Goal: Task Accomplishment & Management: Manage account settings

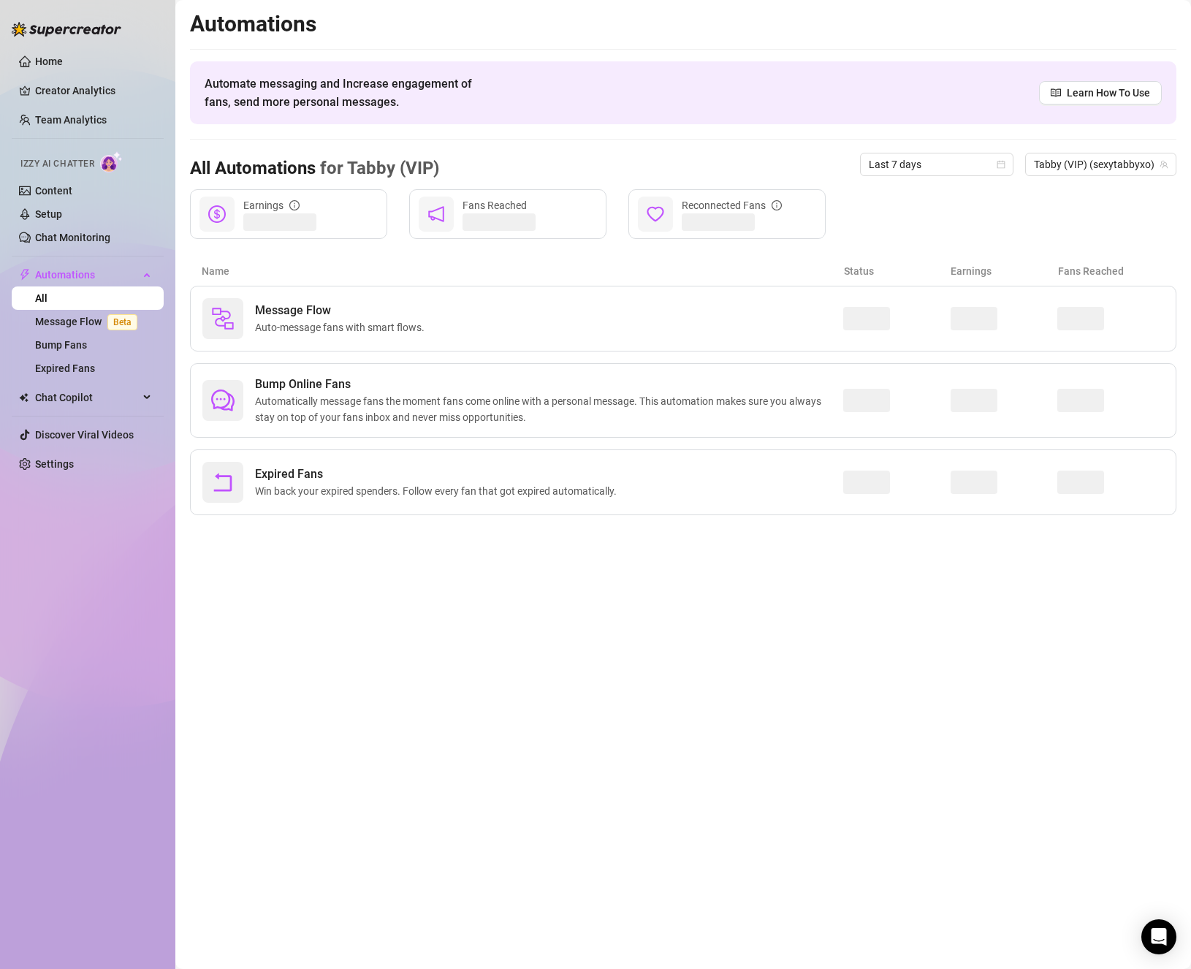
click at [70, 450] on ul "Home Creator Analytics Team Analytics Izzy AI Chatter Content Setup Chat Monito…" at bounding box center [88, 263] width 152 height 438
click at [69, 460] on link "Settings" at bounding box center [54, 464] width 39 height 12
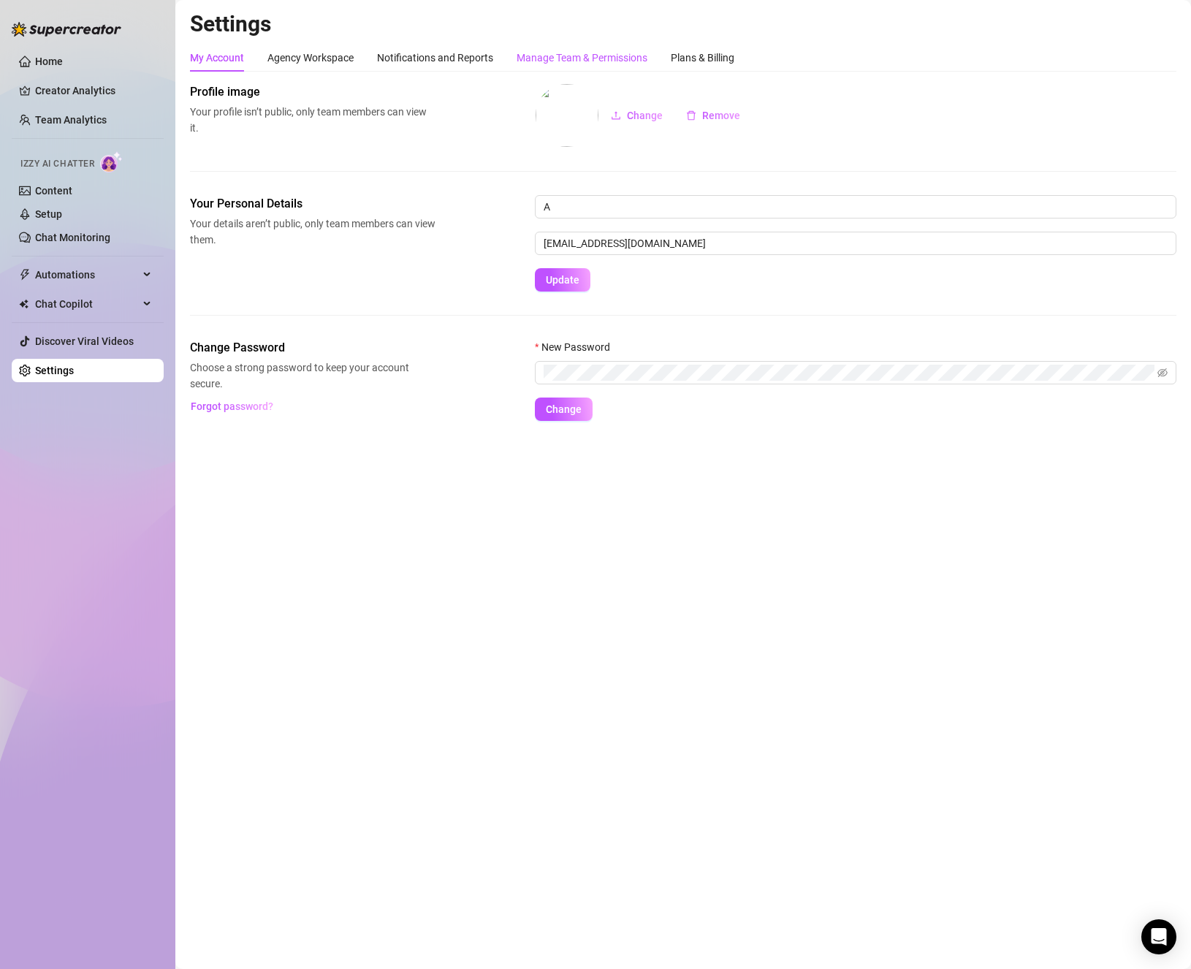
click at [633, 55] on div "Manage Team & Permissions" at bounding box center [582, 58] width 131 height 16
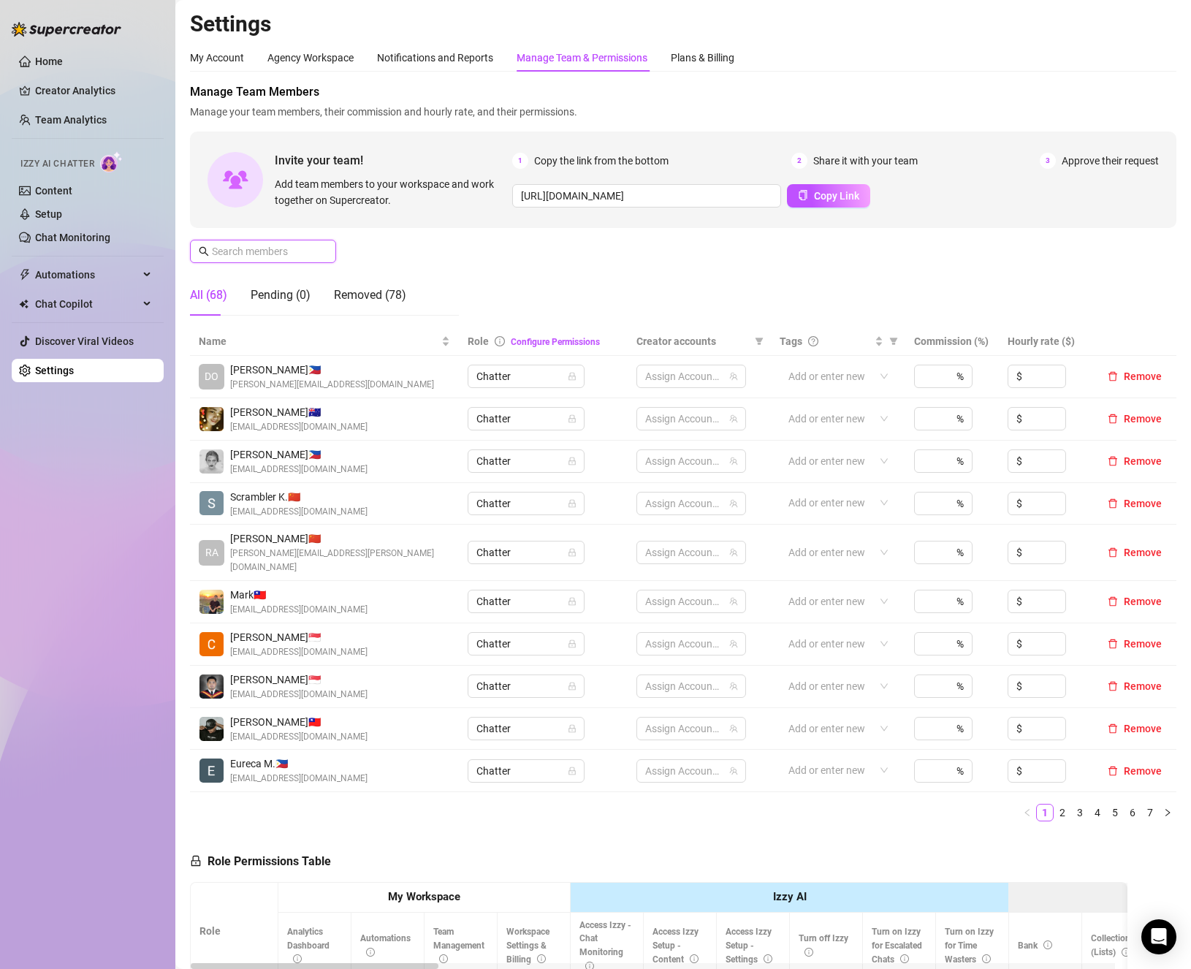
click at [237, 246] on input "text" at bounding box center [264, 251] width 104 height 16
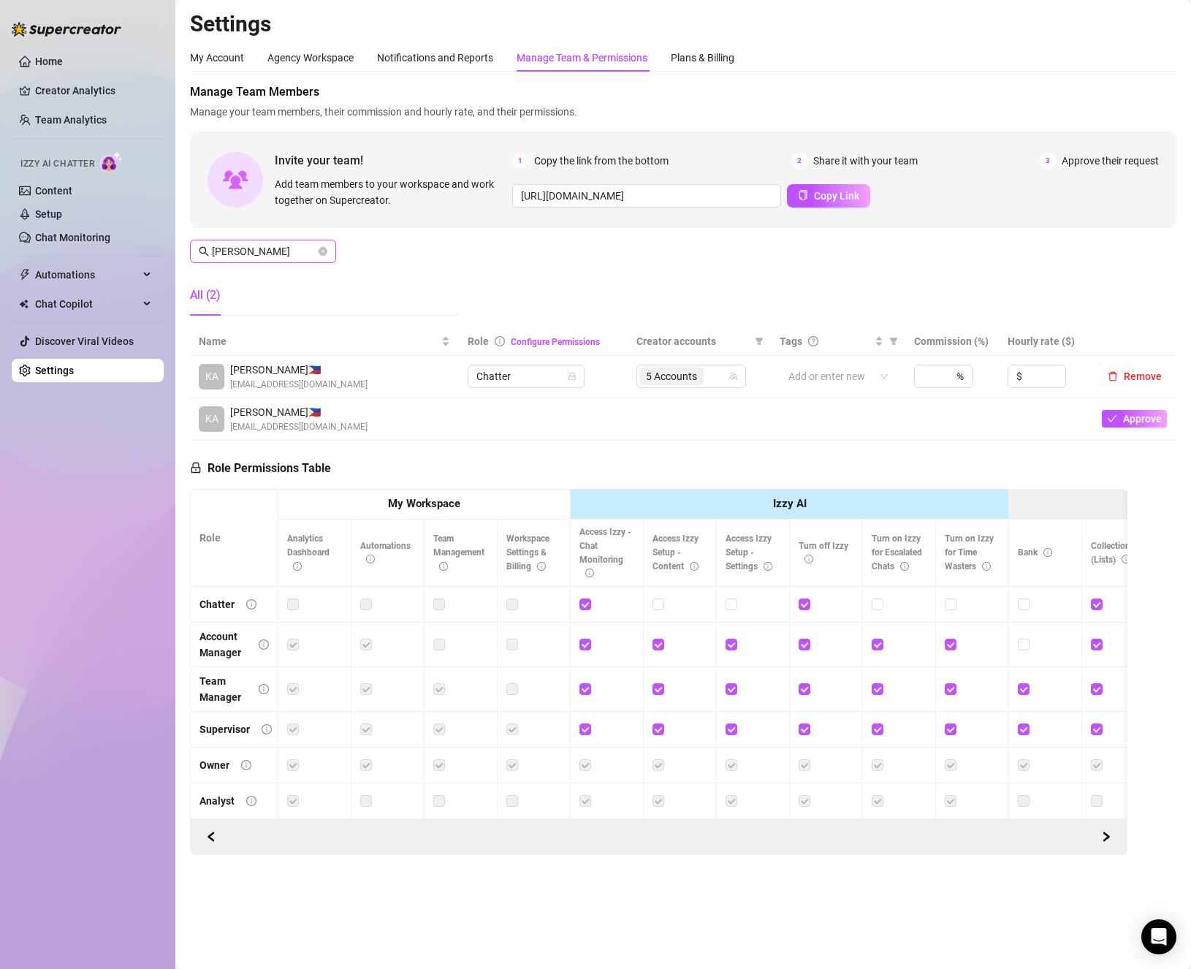
type input "[PERSON_NAME]"
click at [707, 373] on input "search" at bounding box center [708, 377] width 3 height 18
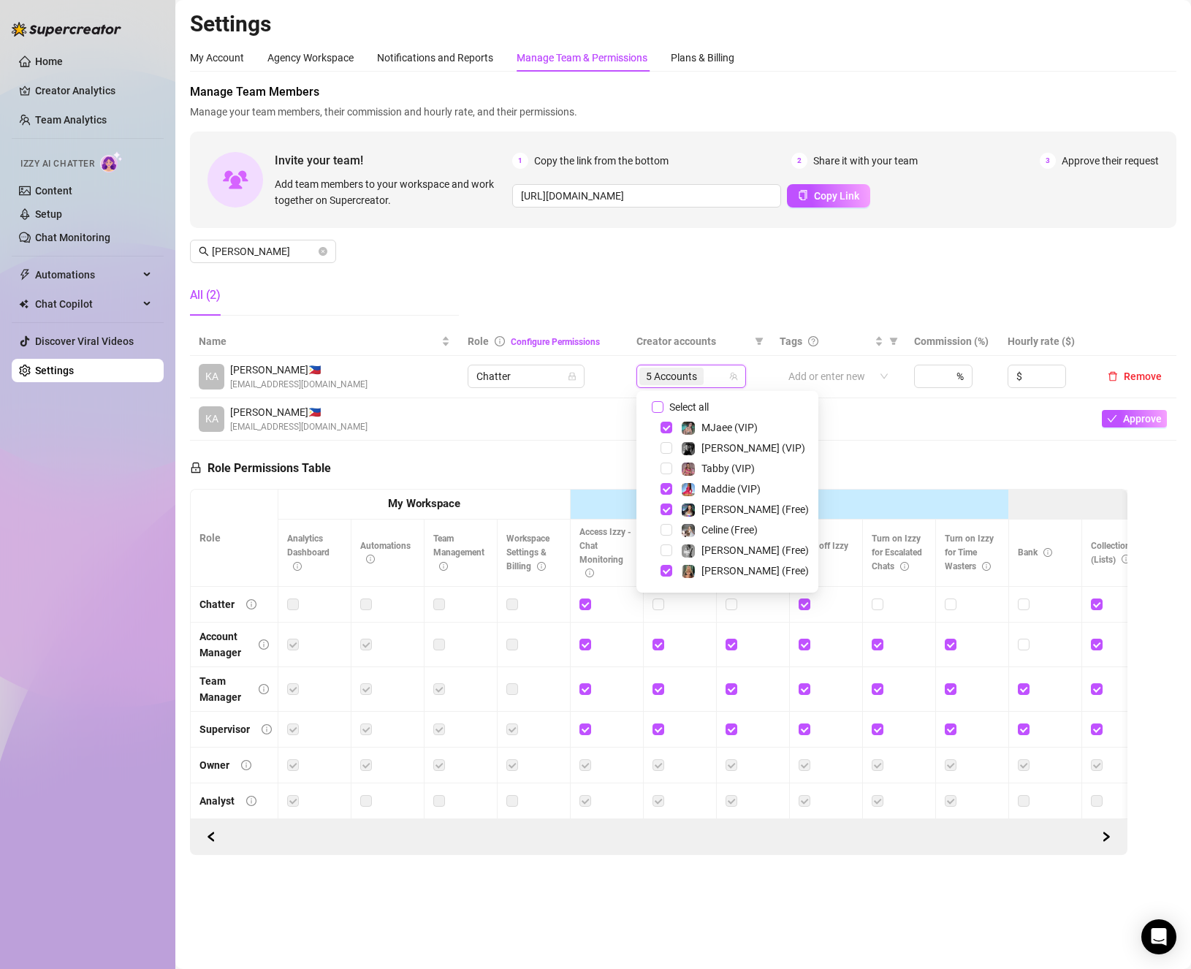
click at [658, 411] on input "Select all" at bounding box center [658, 407] width 12 height 12
checkbox input "false"
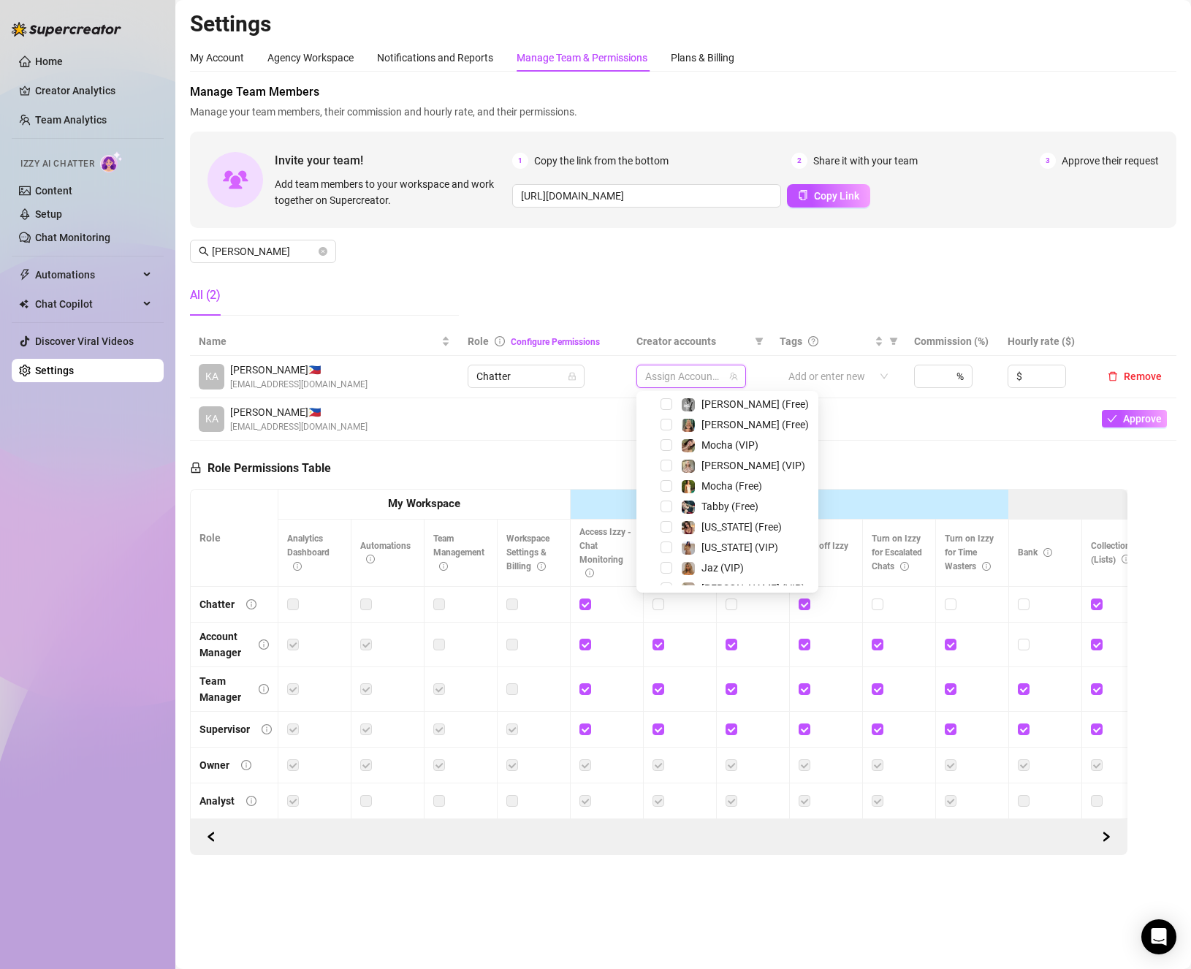
scroll to position [219, 0]
click at [663, 498] on span "Select tree node" at bounding box center [667, 495] width 12 height 12
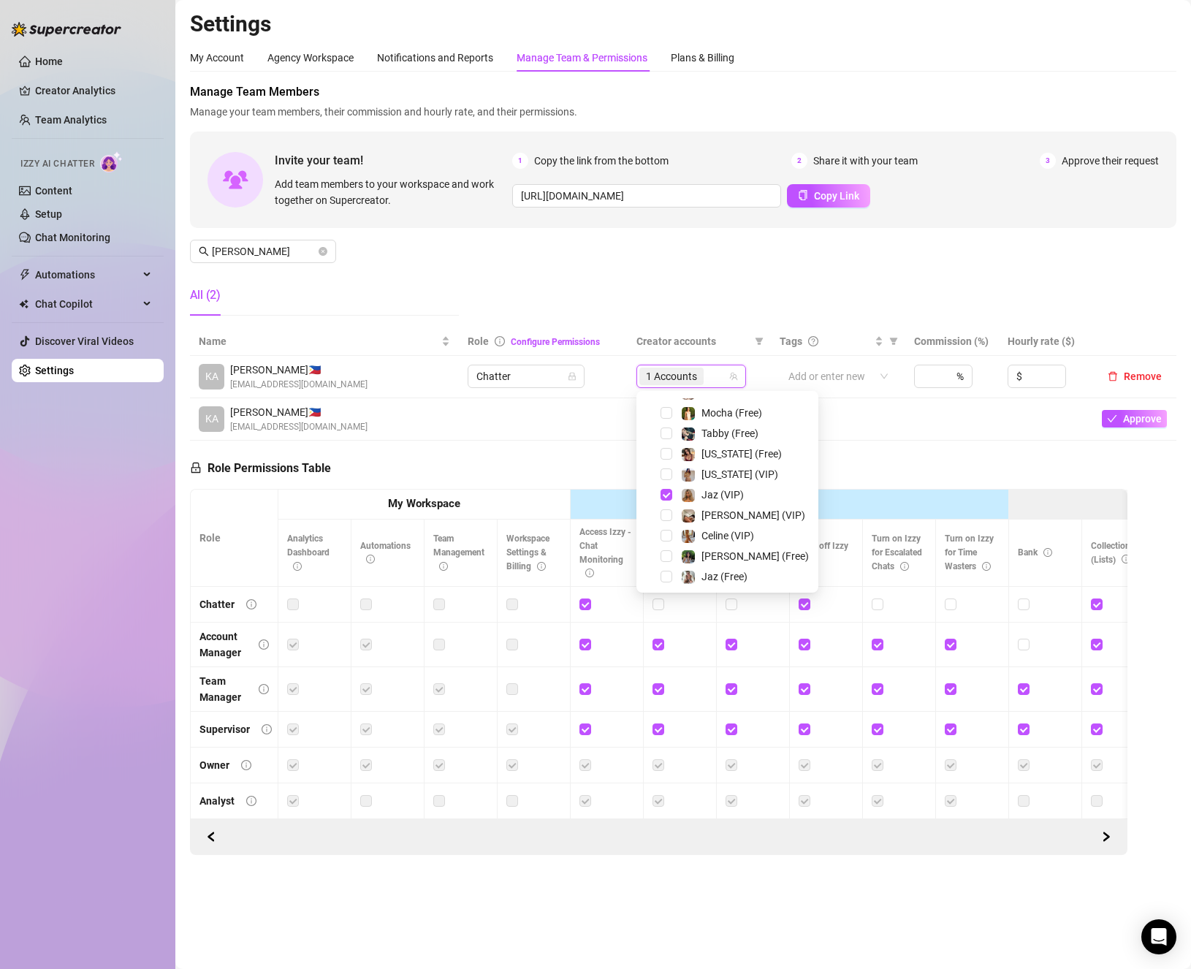
scroll to position [222, 0]
click at [663, 576] on span "Select tree node" at bounding box center [667, 574] width 12 height 12
click at [532, 465] on div "Role Permissions Table Role My Workspace Izzy AI OnlyFans Side Menu OnlyFans Ch…" at bounding box center [658, 648] width 937 height 415
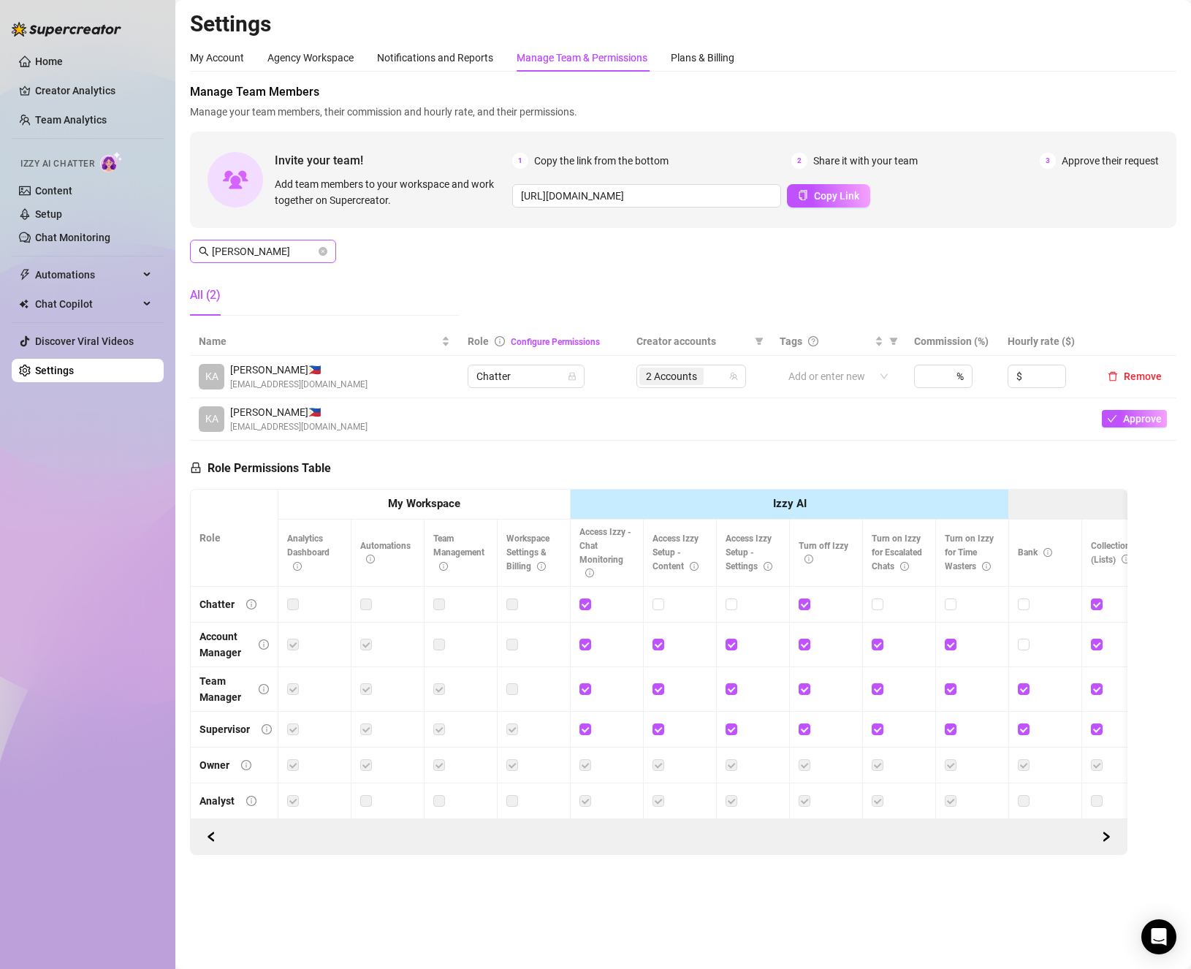
click at [327, 251] on span "[PERSON_NAME]" at bounding box center [263, 251] width 146 height 23
click at [325, 252] on icon "close-circle" at bounding box center [323, 251] width 9 height 9
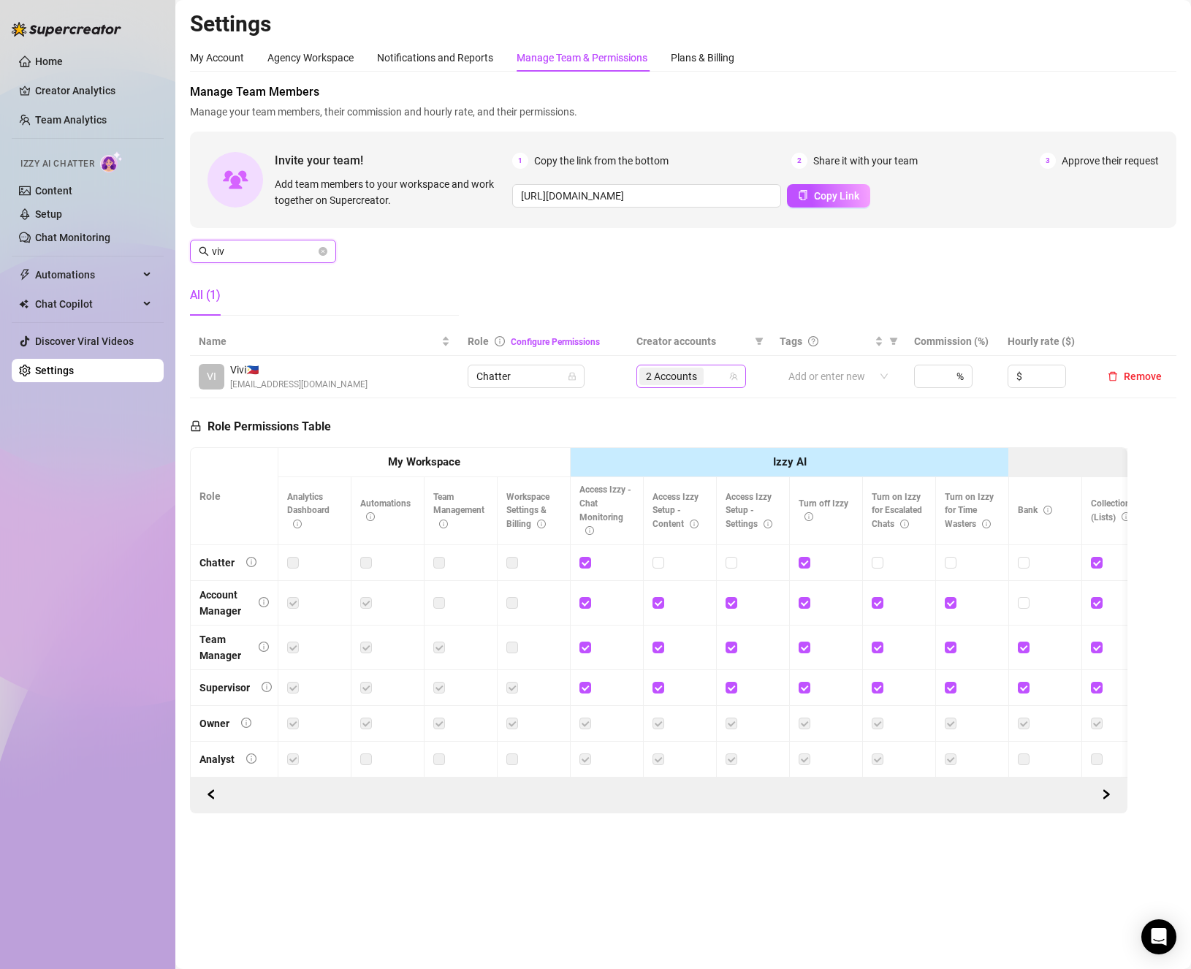
click at [662, 370] on span "2 Accounts" at bounding box center [671, 376] width 51 height 16
type input "viv"
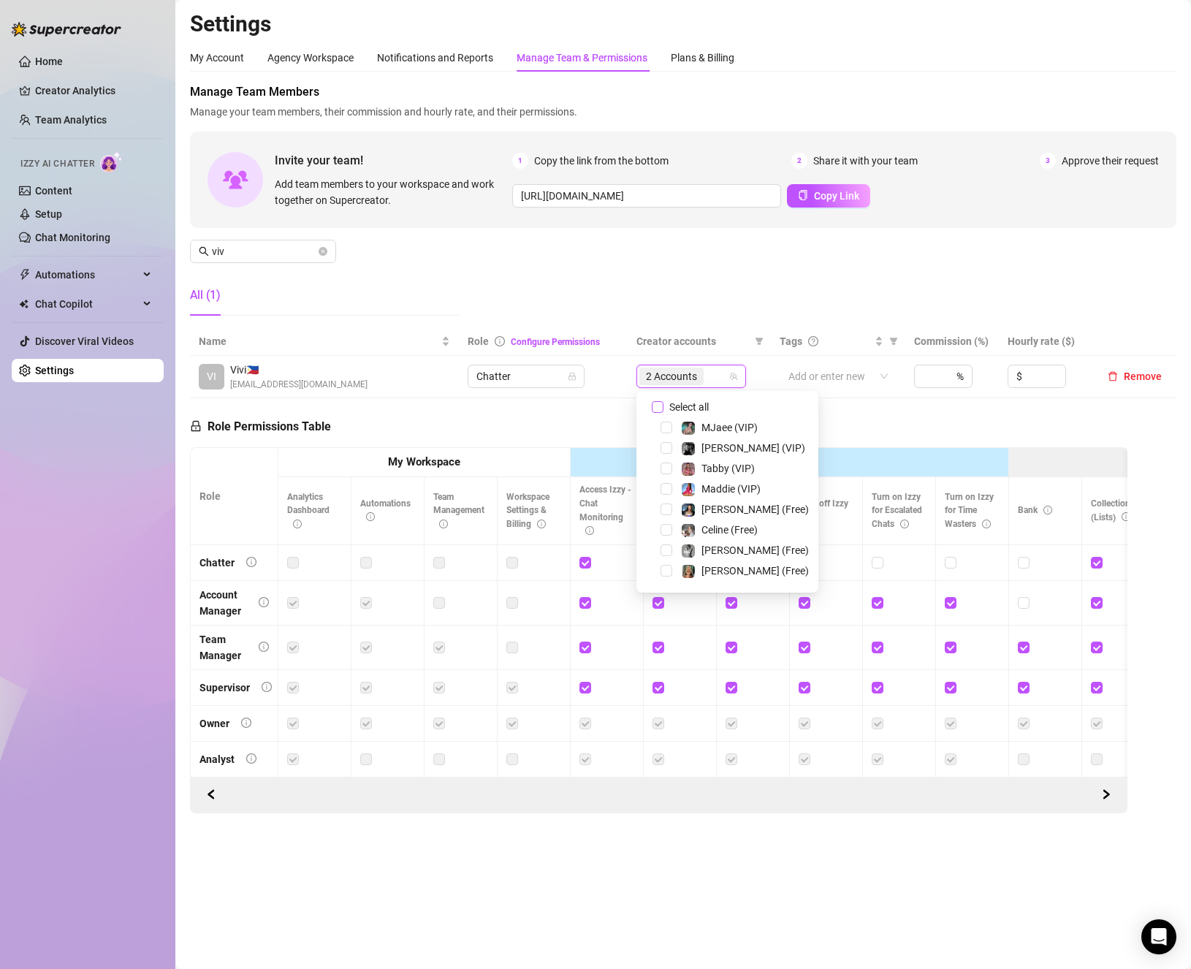
click at [688, 406] on span "Select all" at bounding box center [688, 407] width 51 height 16
click at [663, 406] on input "Select all" at bounding box center [658, 407] width 12 height 12
click at [688, 406] on span "Select all" at bounding box center [688, 407] width 51 height 16
click at [663, 406] on input "Select all" at bounding box center [658, 407] width 12 height 12
checkbox input "false"
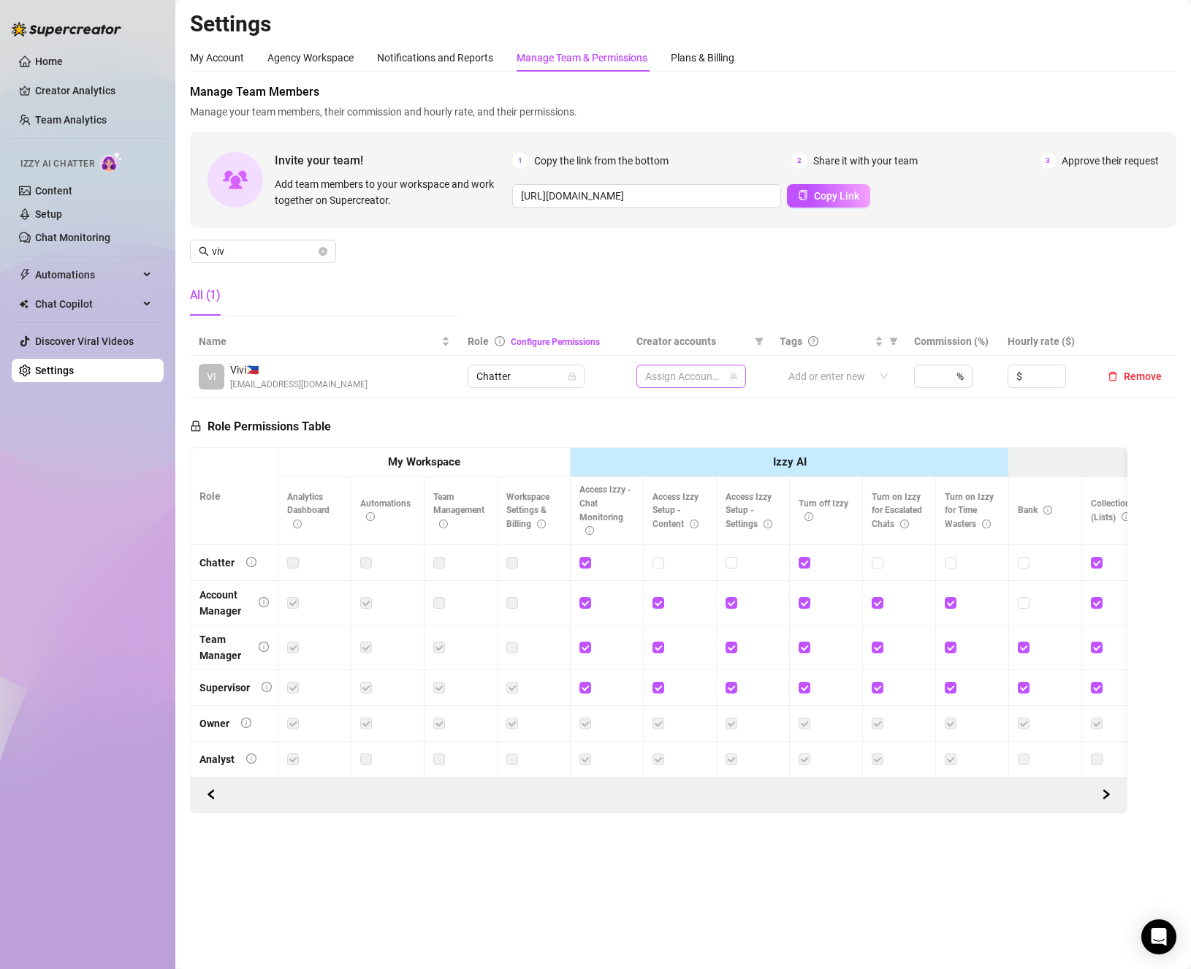
click at [712, 376] on div at bounding box center [683, 376] width 88 height 20
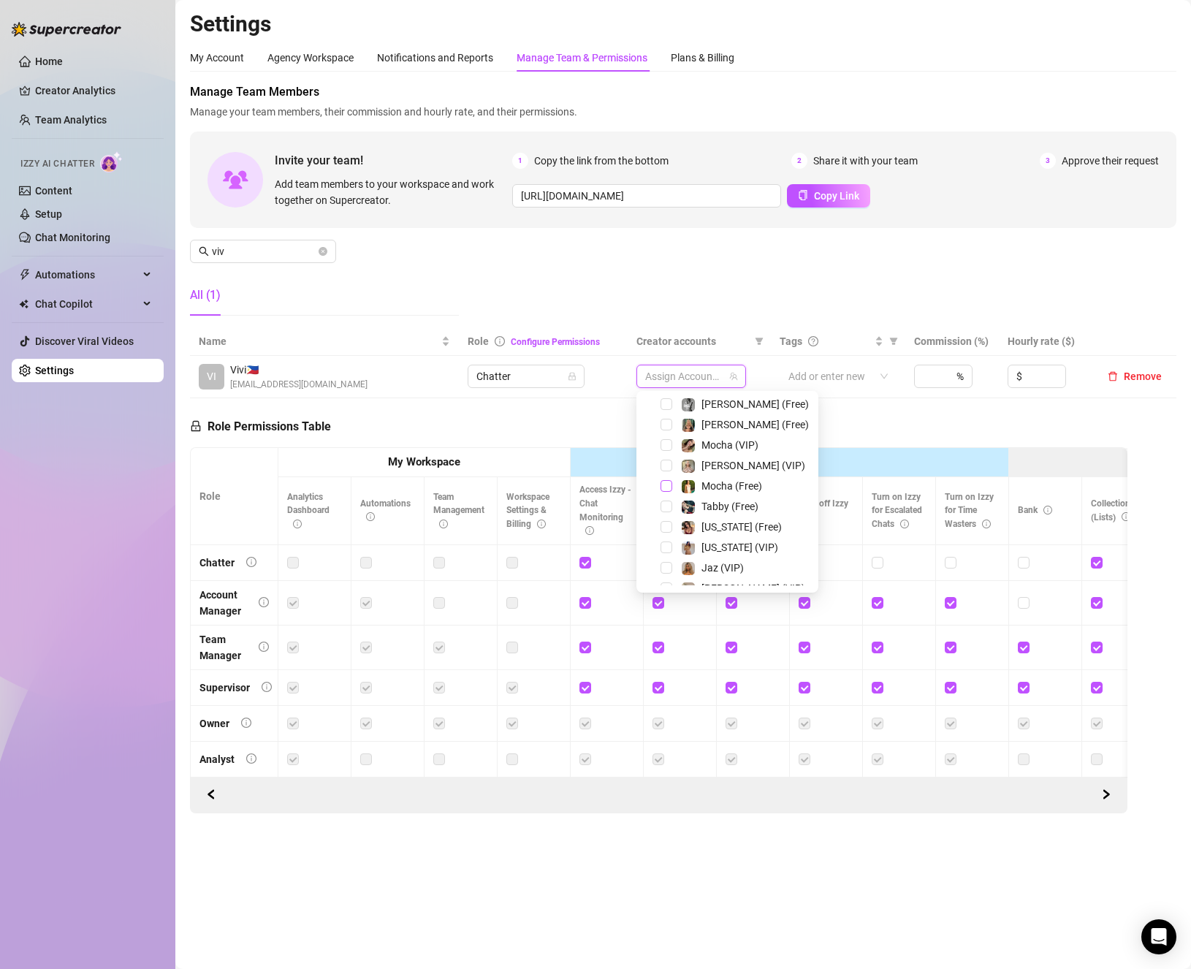
scroll to position [219, 0]
click at [666, 492] on span "Select tree node" at bounding box center [667, 495] width 12 height 12
click at [670, 575] on span "Select tree node" at bounding box center [667, 574] width 12 height 12
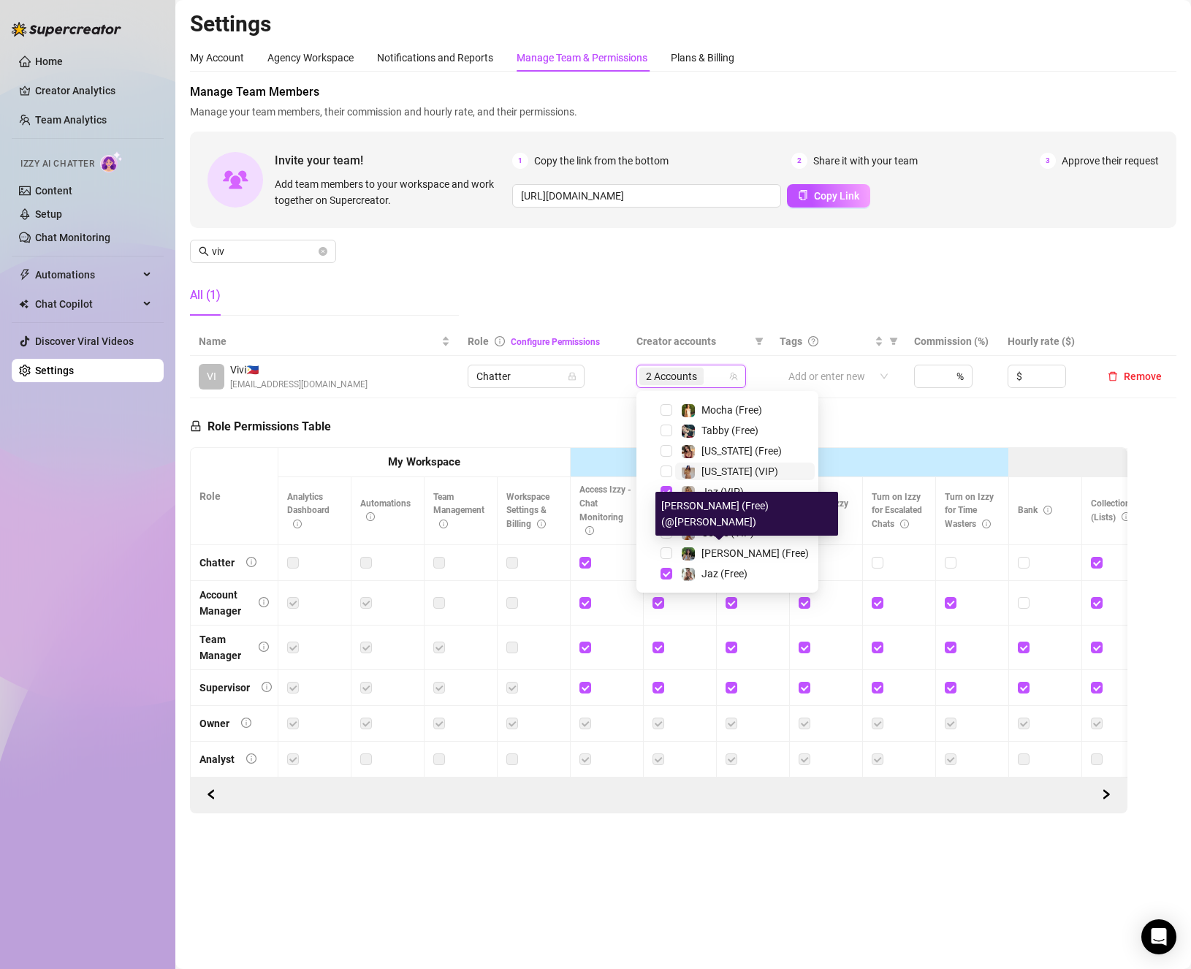
scroll to position [149, 0]
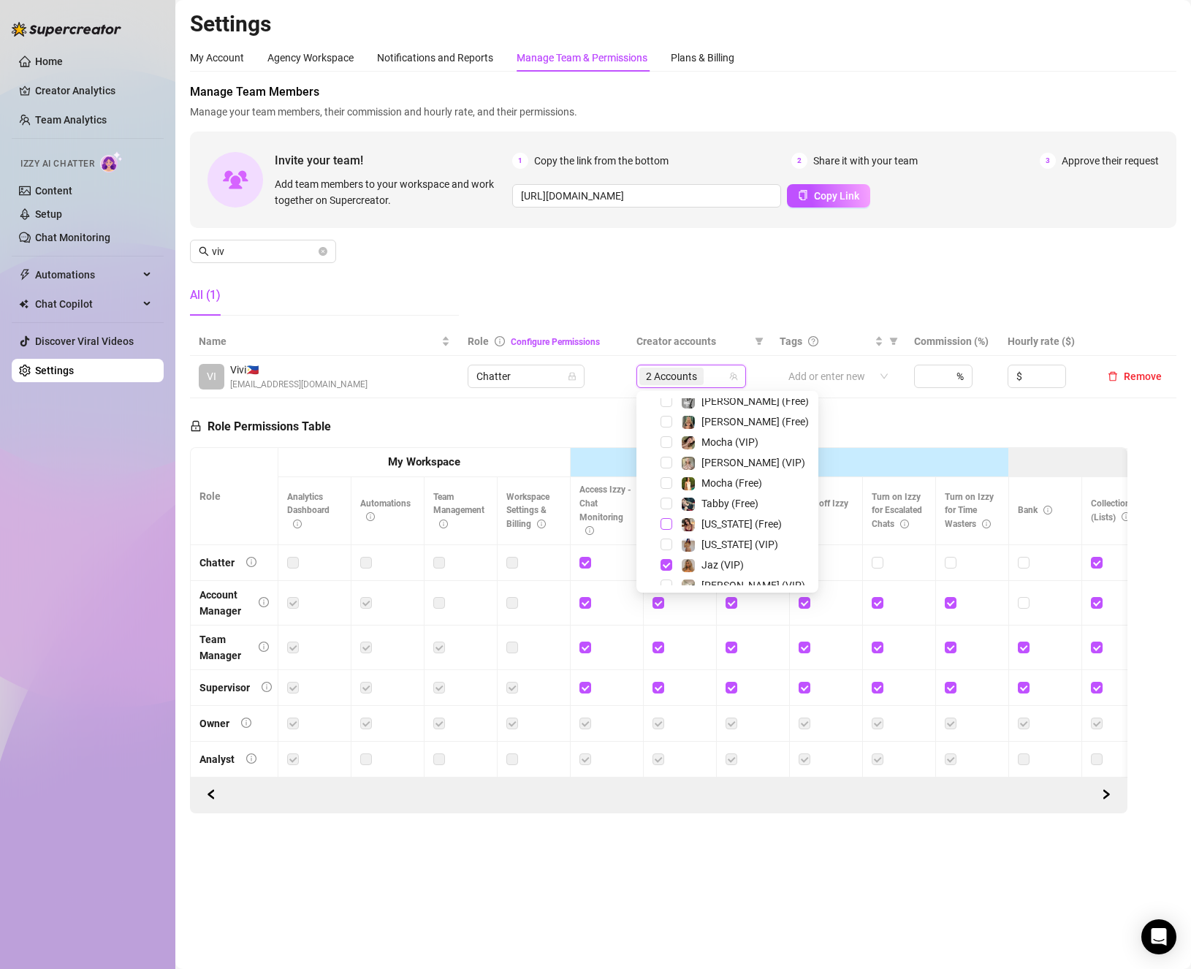
click at [665, 522] on span "Select tree node" at bounding box center [667, 524] width 12 height 12
click at [661, 545] on span "Select tree node" at bounding box center [667, 544] width 12 height 12
click at [518, 429] on div "Role Permissions Table Role My Workspace Izzy AI OnlyFans Side Menu OnlyFans Ch…" at bounding box center [658, 605] width 937 height 415
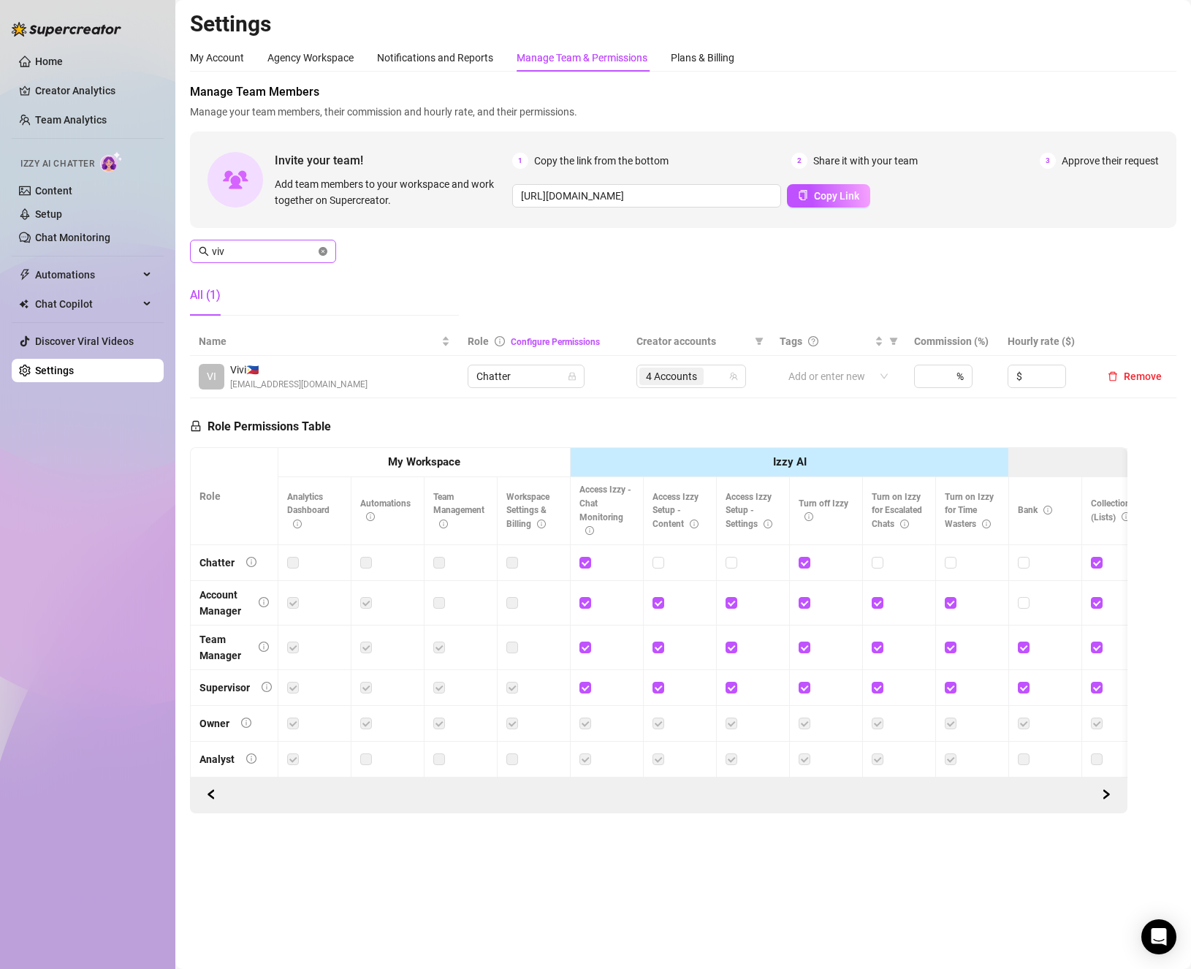
click at [319, 251] on icon "close-circle" at bounding box center [323, 251] width 9 height 9
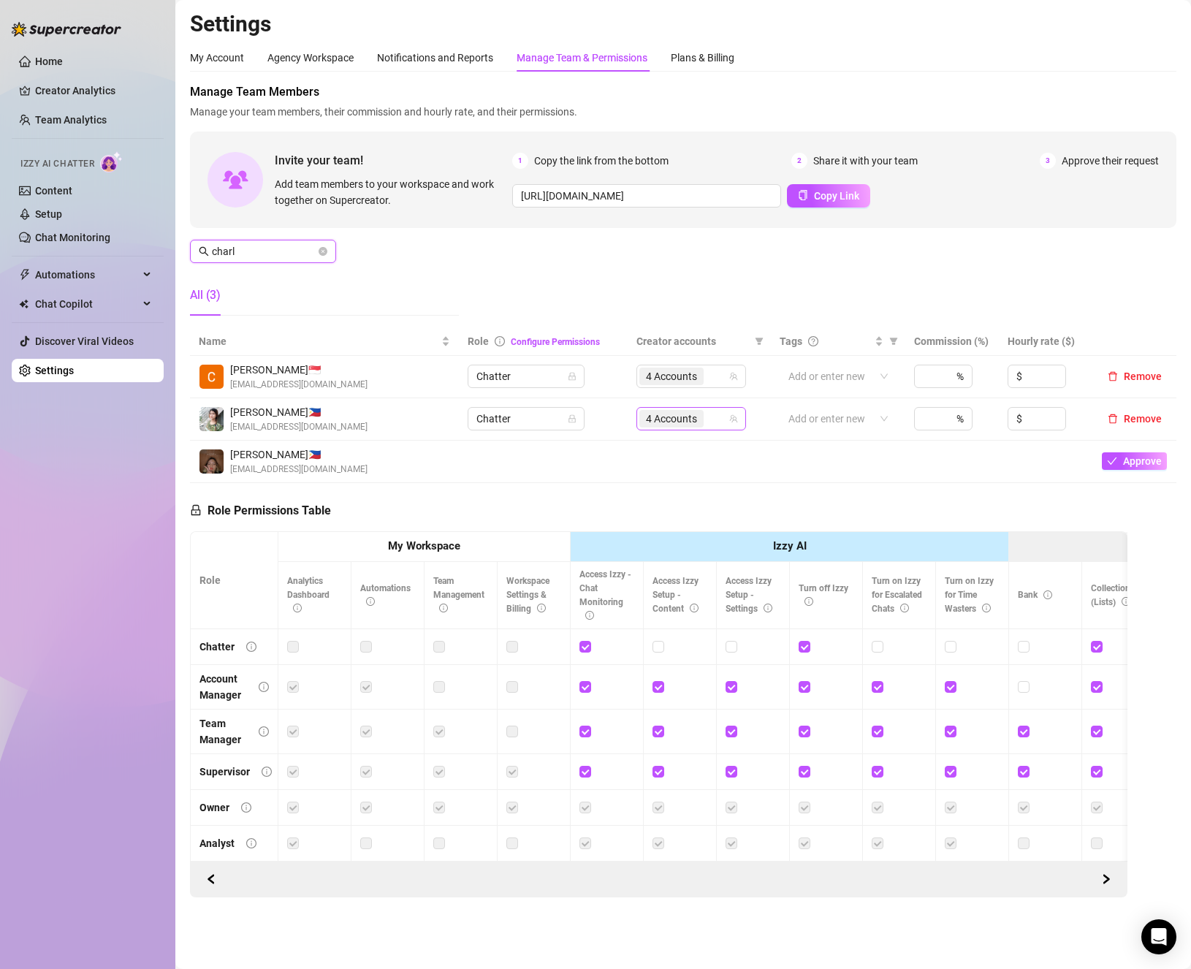
click at [707, 419] on div "4 Accounts" at bounding box center [683, 418] width 88 height 20
type input "charl"
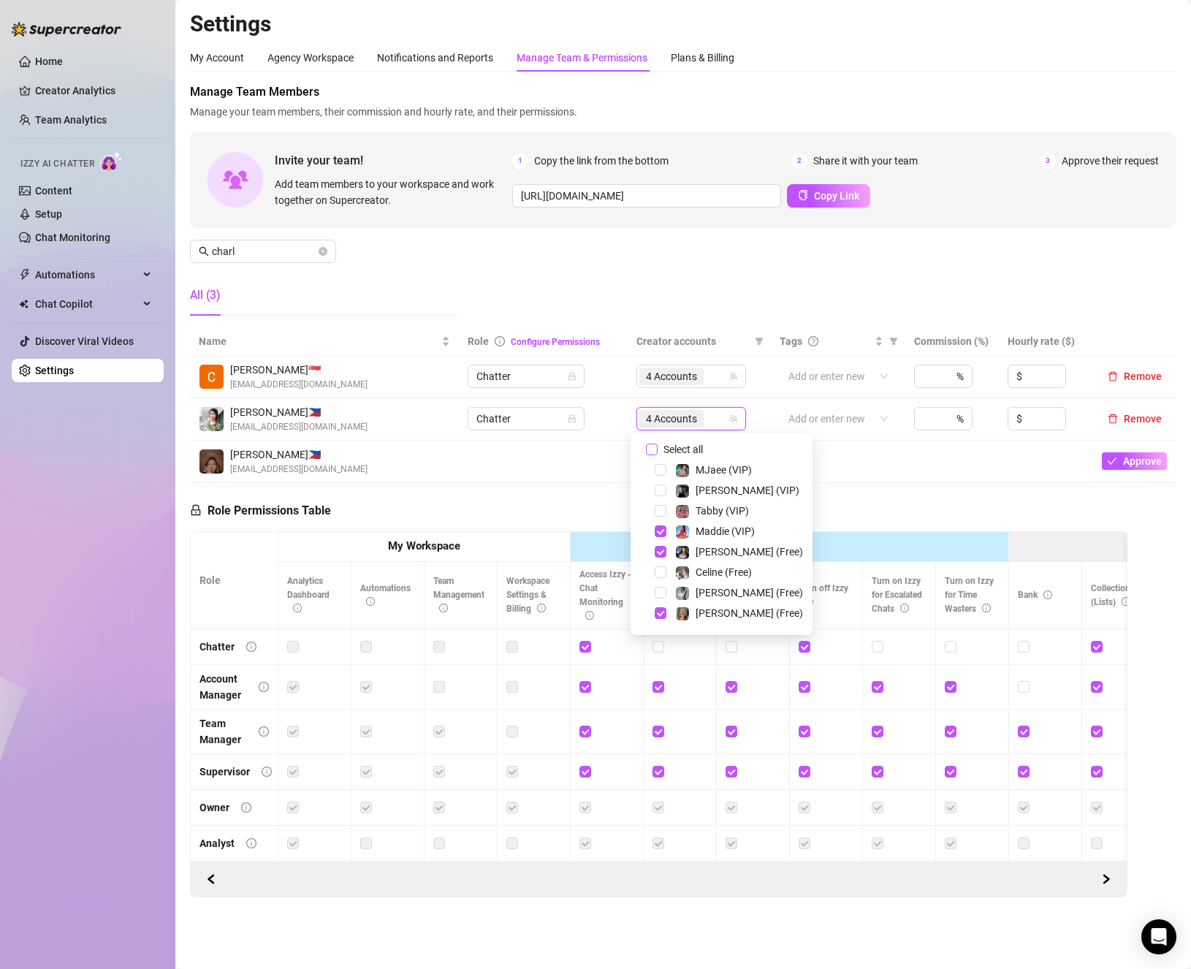
click at [653, 452] on input "Select all" at bounding box center [652, 450] width 12 height 12
checkbox input "false"
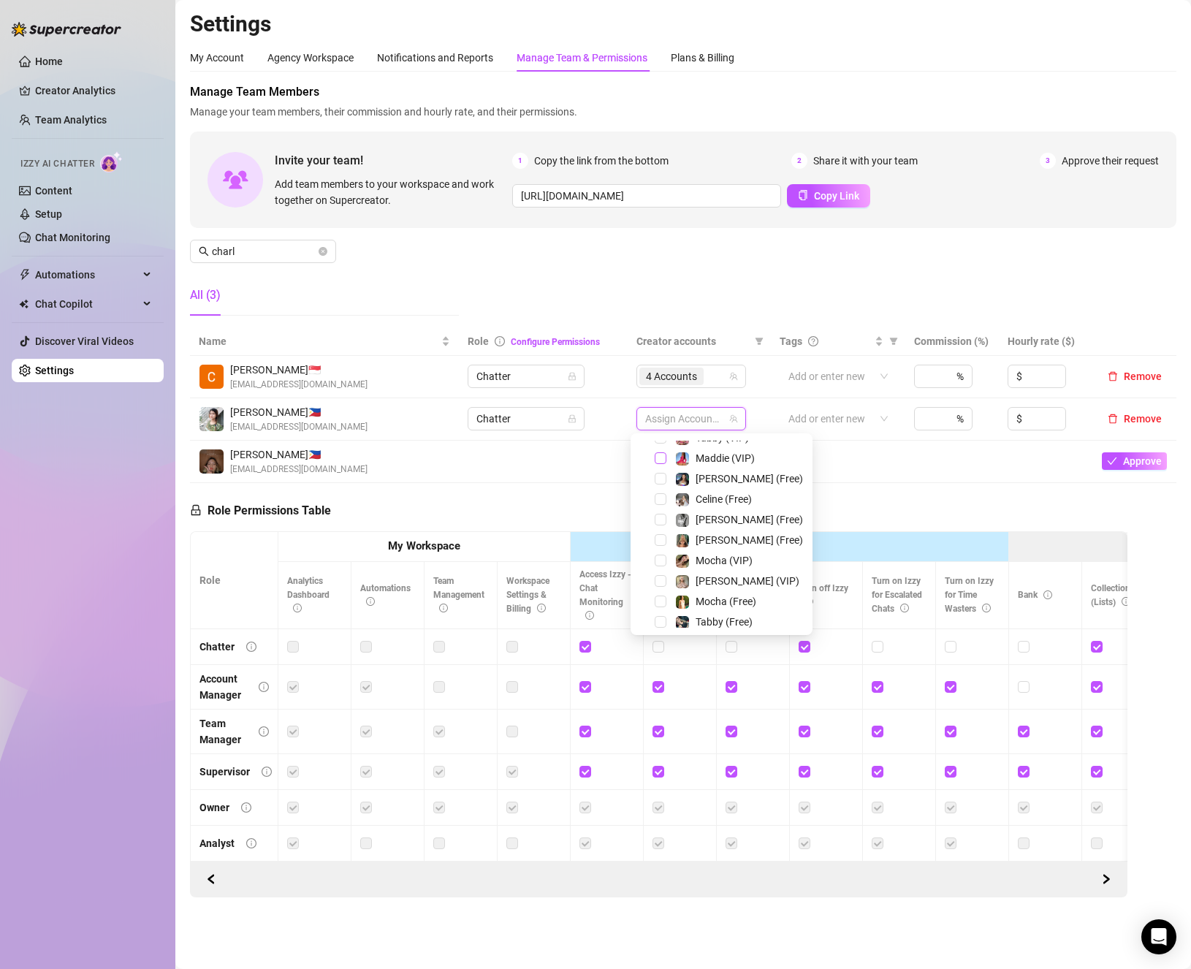
click at [662, 460] on span "Select tree node" at bounding box center [661, 458] width 12 height 12
click at [662, 477] on span "Select tree node" at bounding box center [661, 479] width 12 height 12
click at [658, 538] on span "Select tree node" at bounding box center [661, 540] width 12 height 12
click at [659, 579] on span "Select tree node" at bounding box center [661, 581] width 12 height 12
click at [913, 522] on div "Role Permissions Table Role My Workspace Izzy AI OnlyFans Side Menu OnlyFans Ch…" at bounding box center [658, 690] width 937 height 415
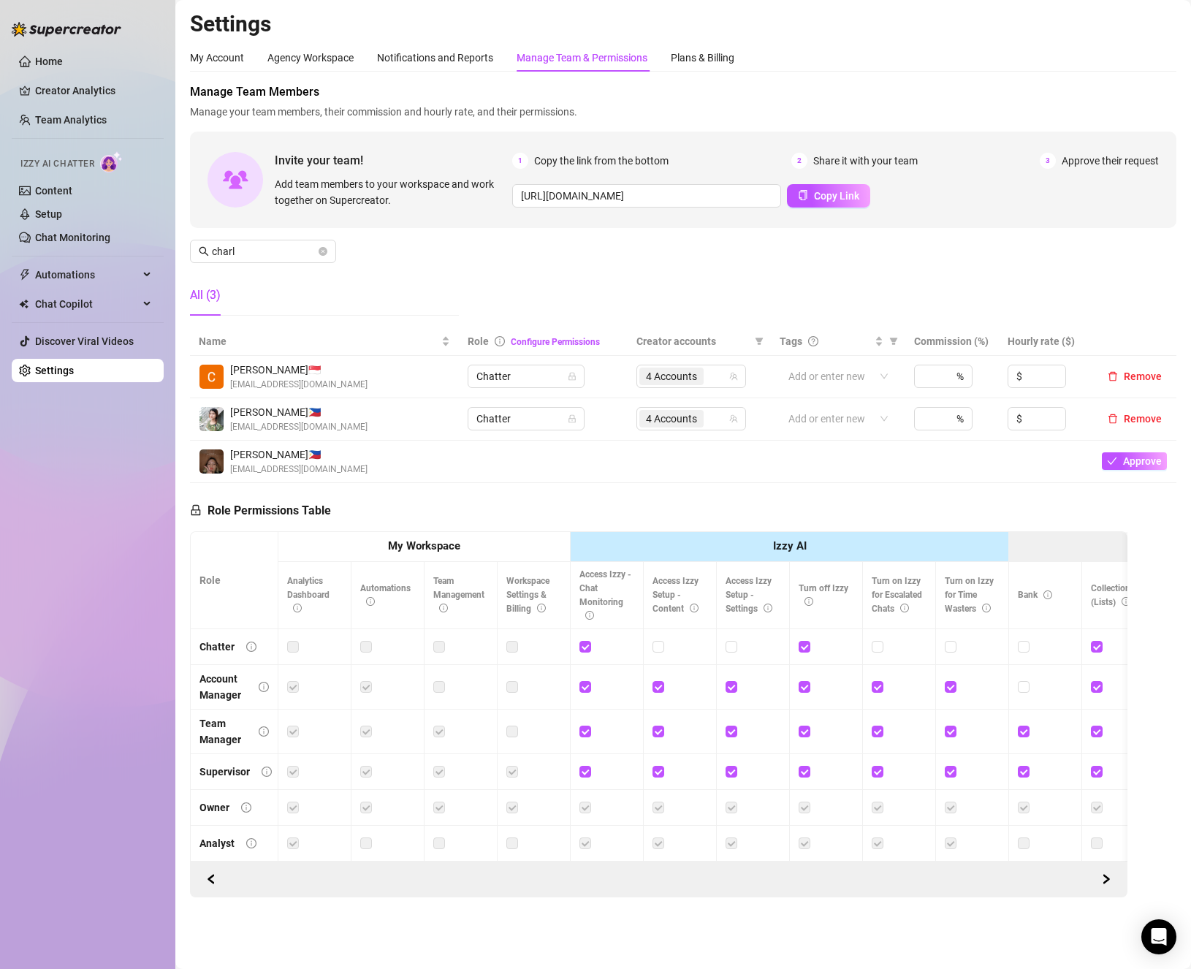
scroll to position [2, 0]
click at [323, 247] on icon "close-circle" at bounding box center [323, 251] width 9 height 9
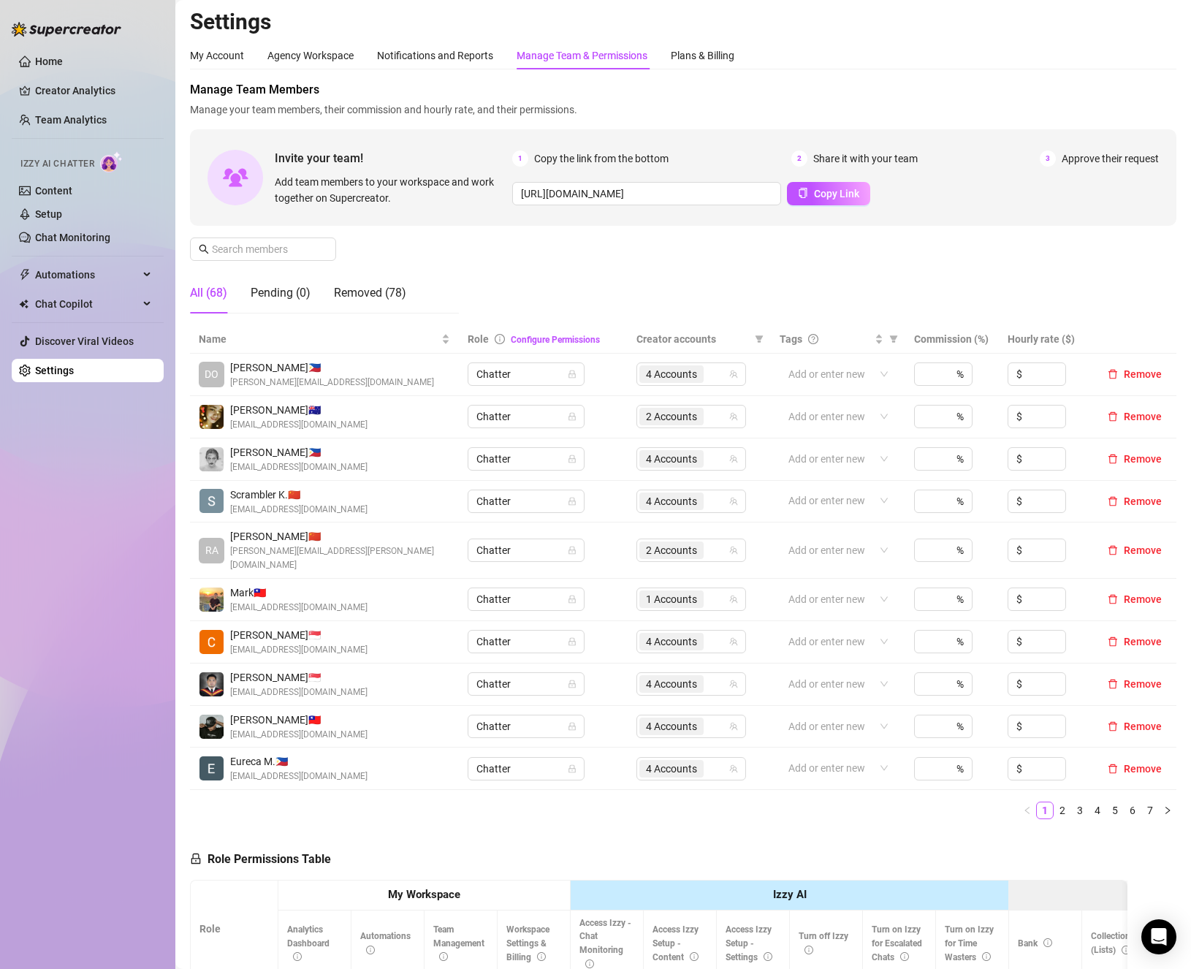
click at [56, 563] on div "Home Creator Analytics Team Analytics Izzy AI Chatter Content Setup Chat Monito…" at bounding box center [88, 478] width 152 height 956
